Goal: Information Seeking & Learning: Compare options

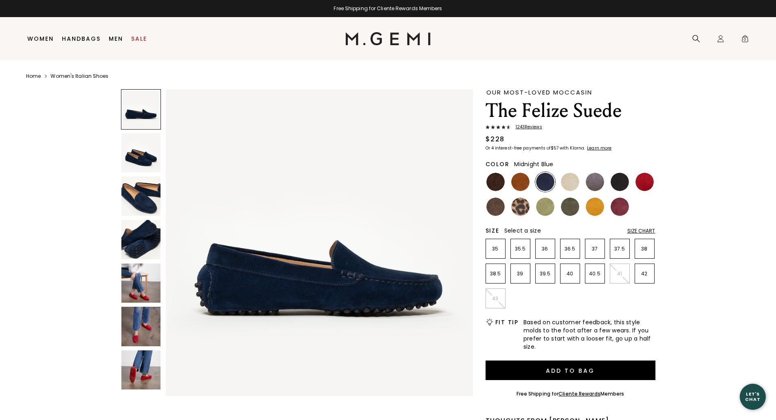
click at [530, 183] on ul at bounding box center [570, 194] width 170 height 45
click at [521, 180] on img at bounding box center [520, 182] width 18 height 18
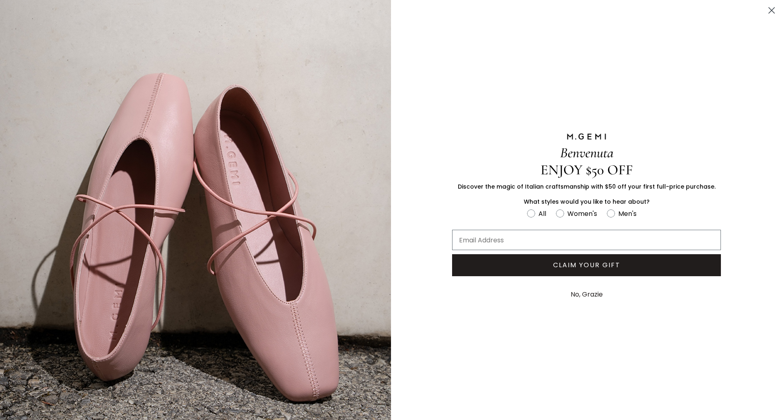
click at [766, 9] on icon "Close dialog" at bounding box center [771, 10] width 14 height 14
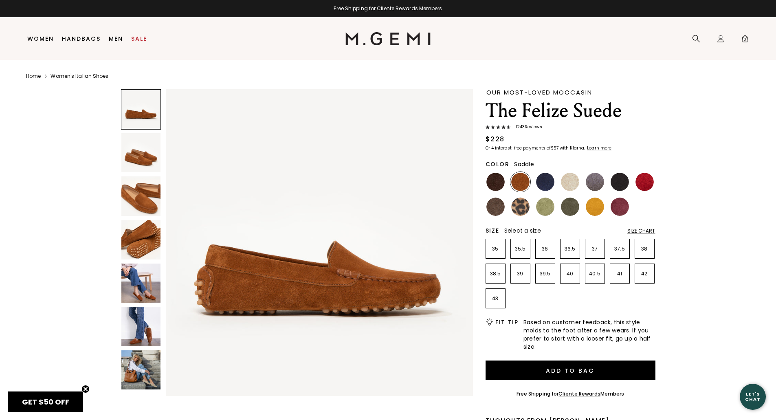
click at [127, 293] on img at bounding box center [140, 282] width 39 height 39
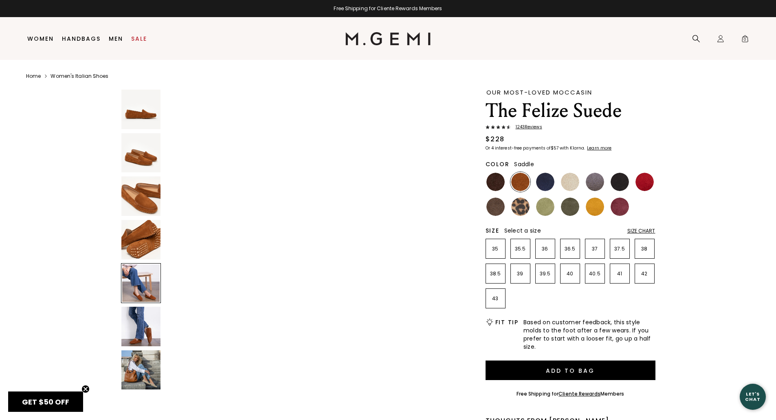
scroll to position [1235, 0]
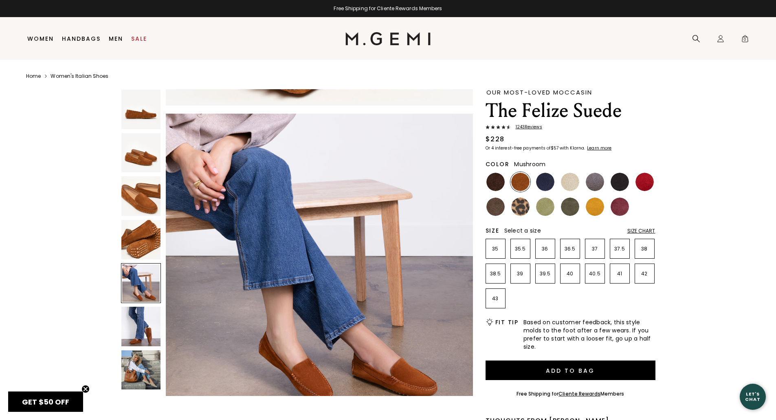
click at [492, 209] on img at bounding box center [495, 206] width 18 height 18
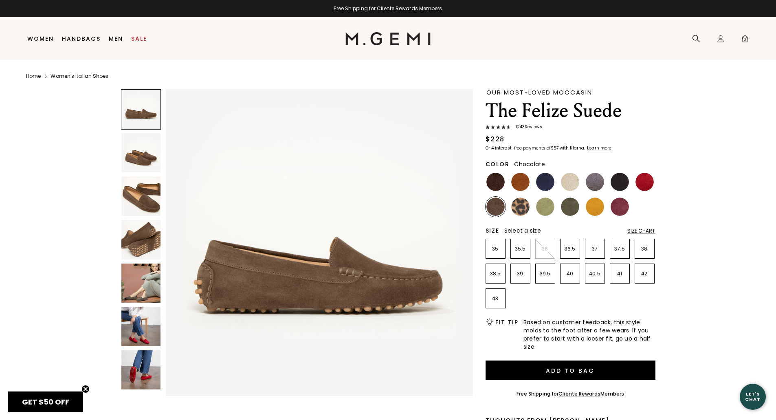
click at [492, 184] on img at bounding box center [495, 182] width 18 height 18
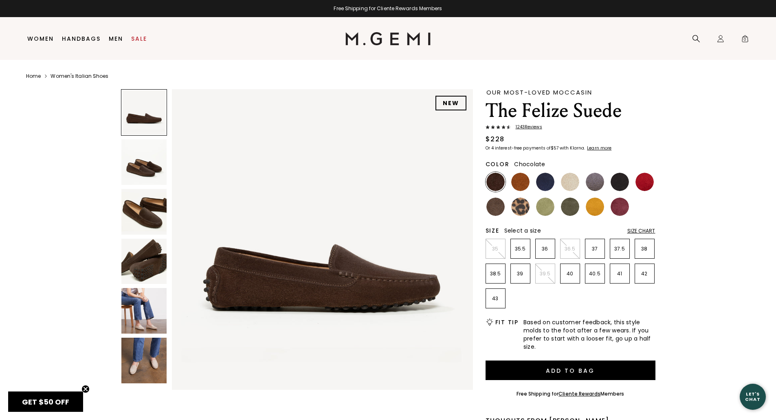
click at [156, 347] on img at bounding box center [144, 361] width 46 height 46
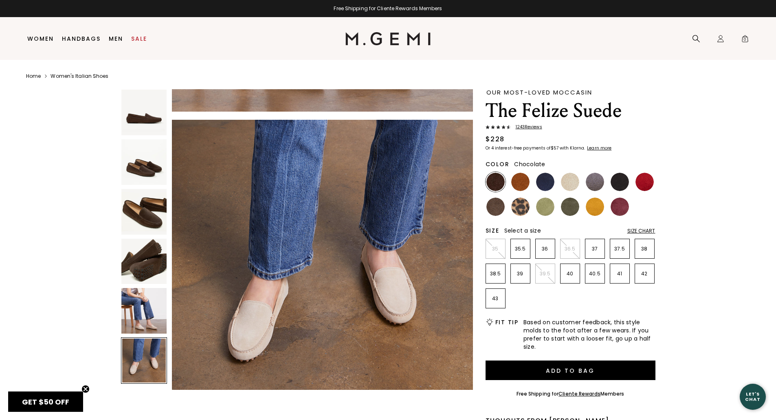
click at [145, 323] on img at bounding box center [144, 311] width 46 height 46
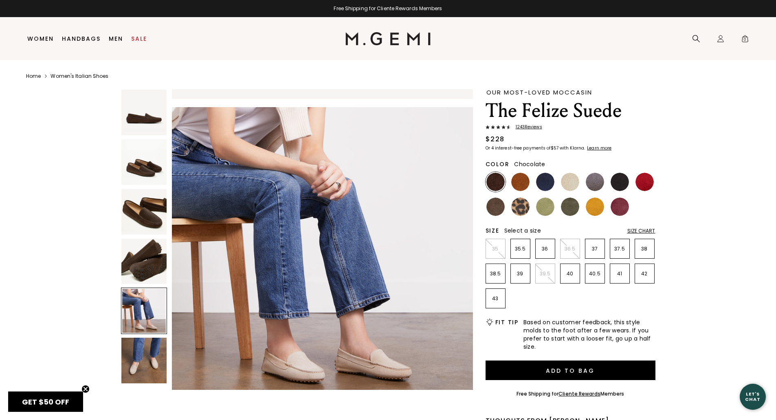
scroll to position [1211, 0]
